Goal: Information Seeking & Learning: Compare options

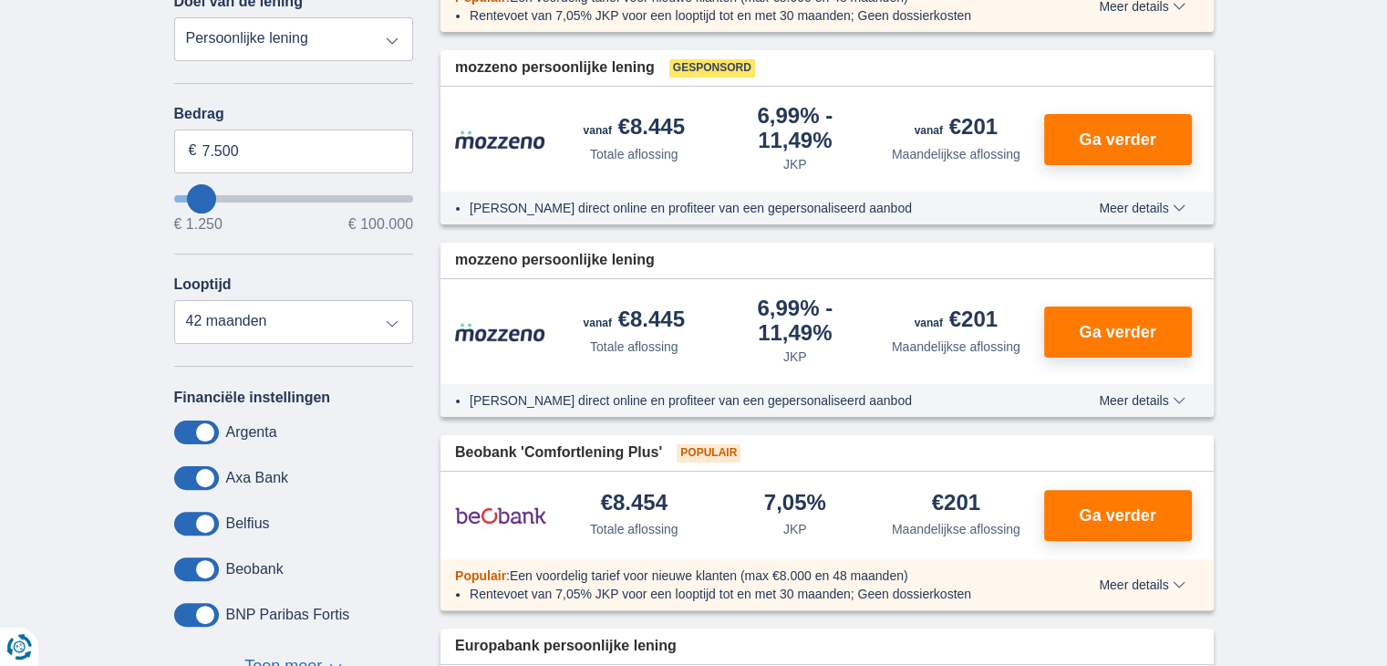
scroll to position [335, 0]
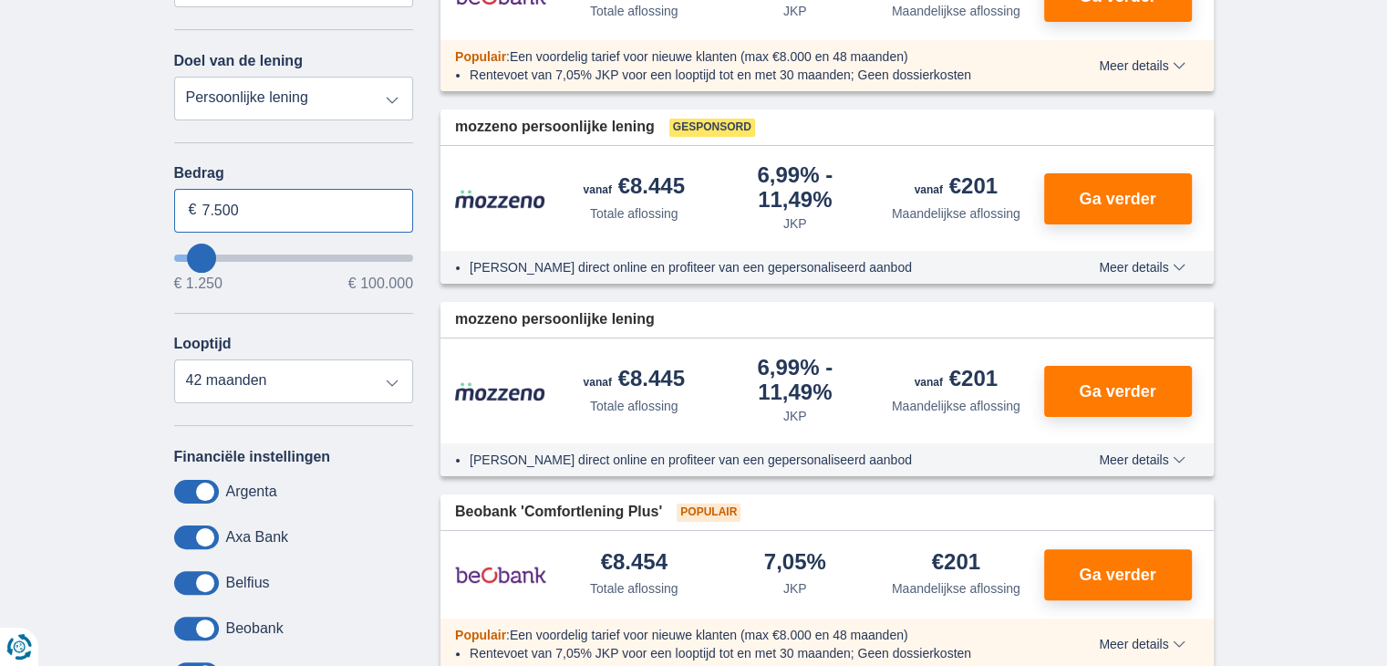
click at [332, 206] on input "7.500" at bounding box center [294, 211] width 240 height 44
type input "7"
type input "15.000"
type input "15250"
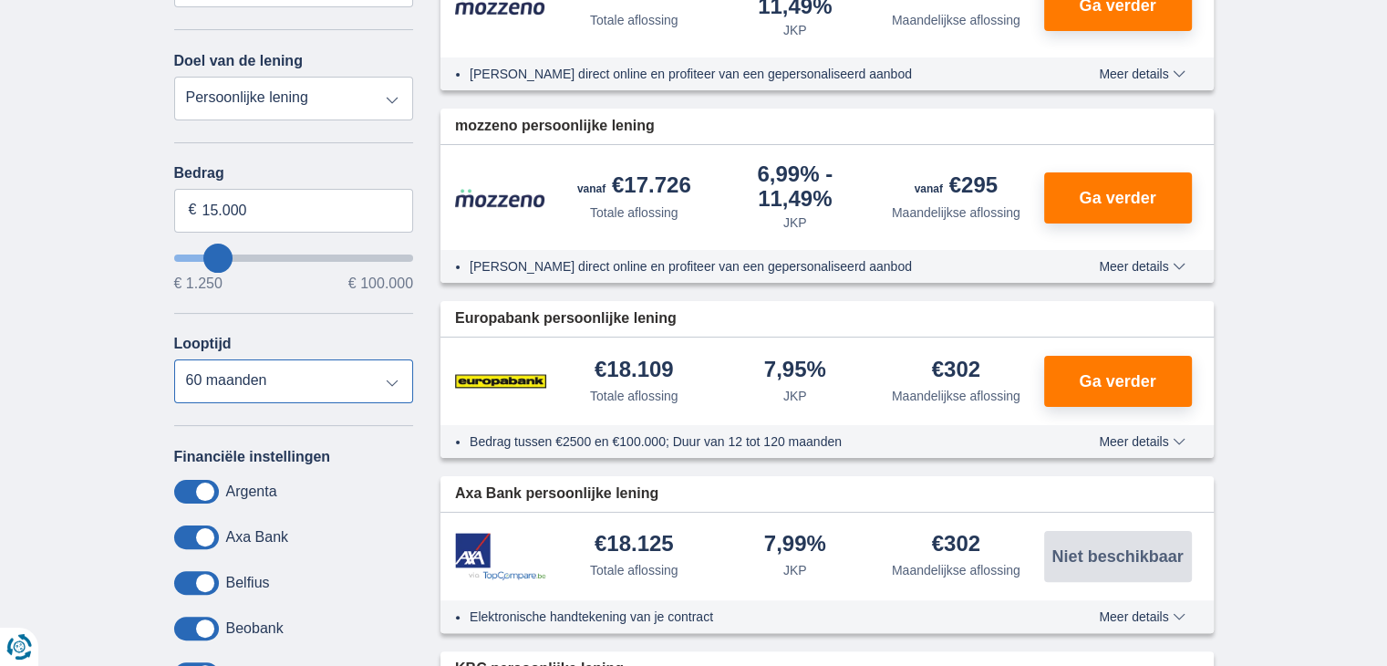
select select "48"
click at [174, 359] on select "12 maanden 18 maanden 24 maanden 30 maanden 36 maanden 42 maanden 48 maanden 60…" at bounding box center [294, 381] width 240 height 44
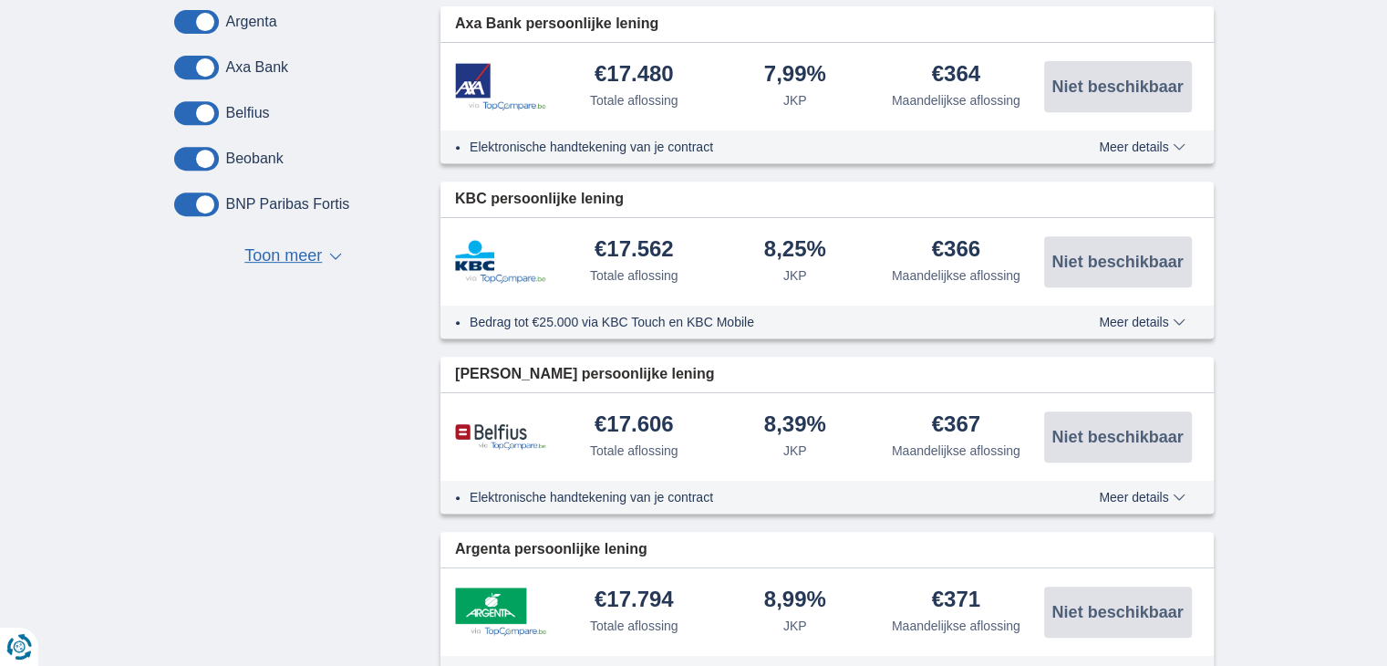
scroll to position [828, 0]
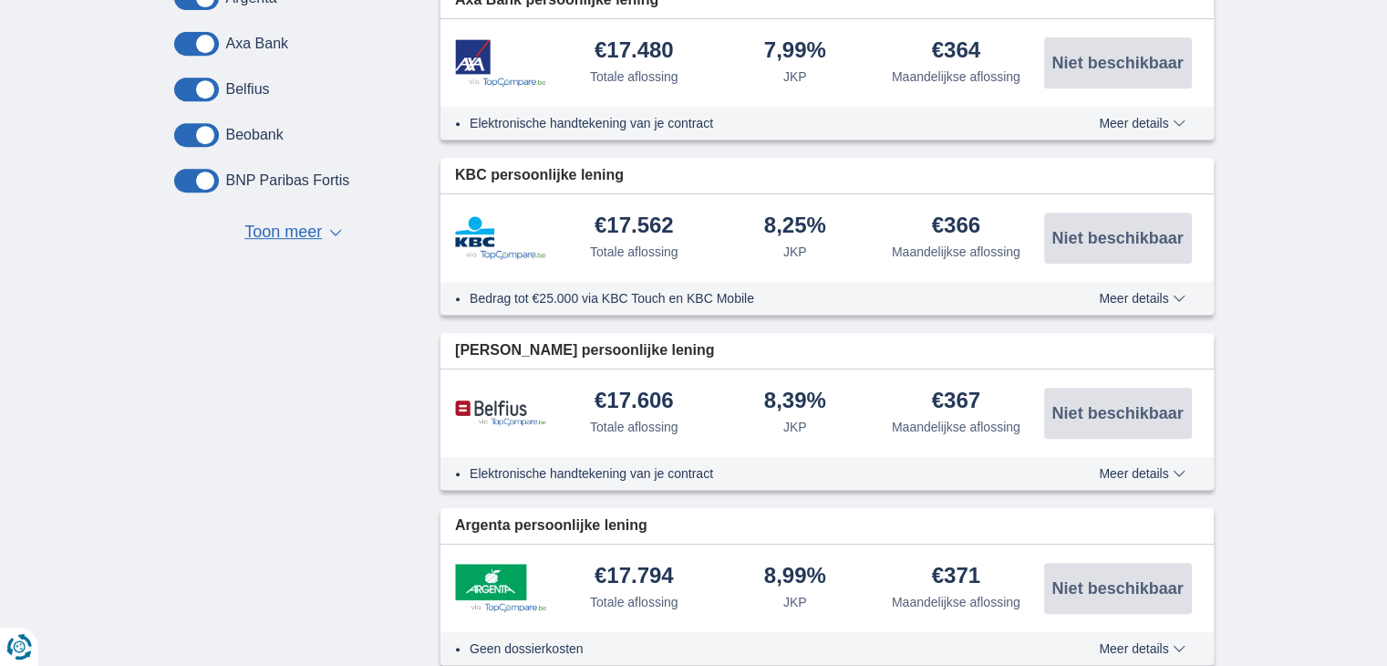
click at [284, 220] on button "Toon meer Toon minder ▼ ▲" at bounding box center [293, 233] width 109 height 26
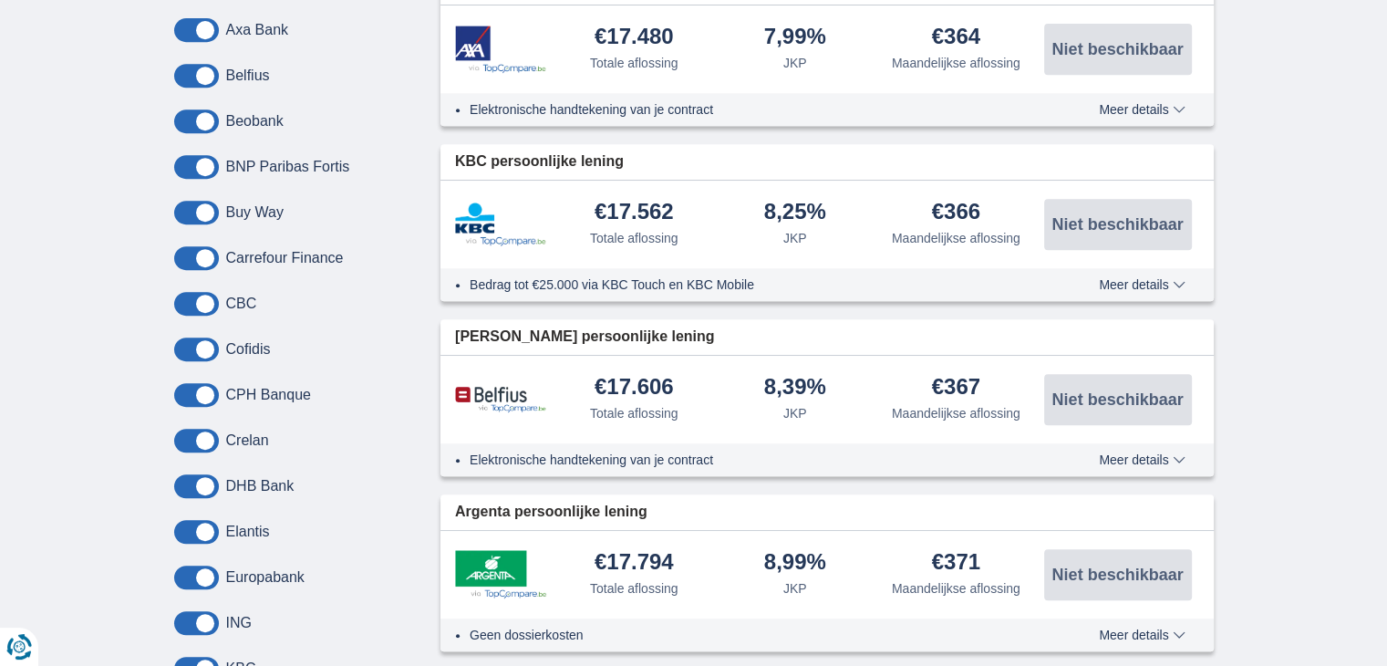
scroll to position [245, 0]
